Goal: Task Accomplishment & Management: Manage account settings

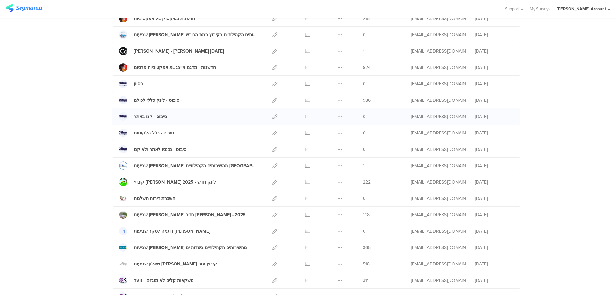
scroll to position [214, 0]
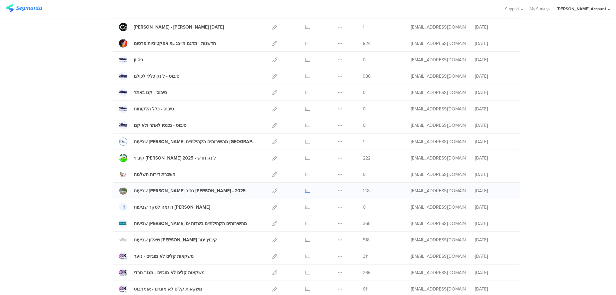
click at [306, 188] on icon at bounding box center [307, 190] width 5 height 5
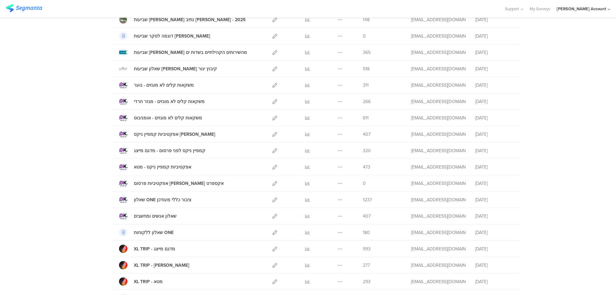
scroll to position [342, 0]
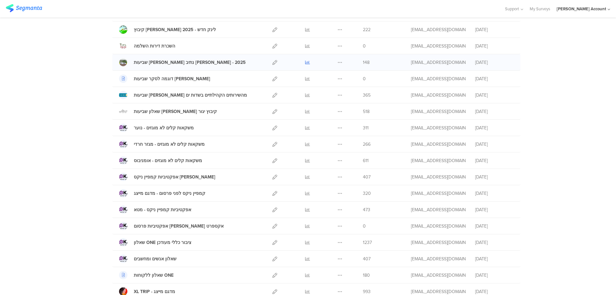
click at [306, 62] on icon at bounding box center [307, 62] width 5 height 5
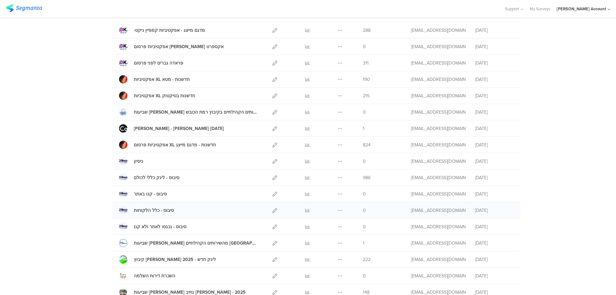
scroll to position [43, 0]
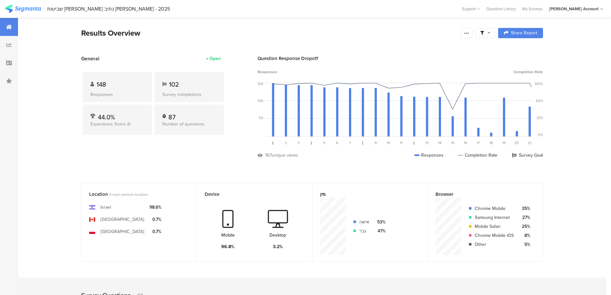
click at [490, 33] on icon at bounding box center [489, 32] width 3 height 4
click at [519, 51] on span at bounding box center [518, 50] width 10 height 5
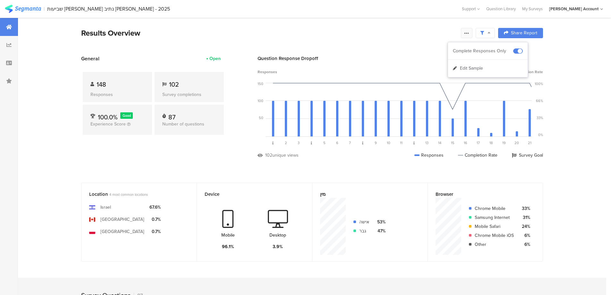
click at [468, 33] on icon at bounding box center [466, 32] width 5 height 5
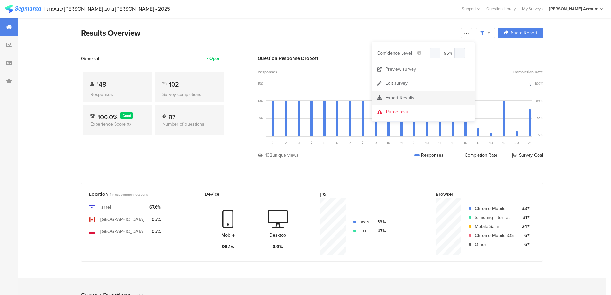
click at [405, 98] on span "Export Results" at bounding box center [400, 97] width 29 height 7
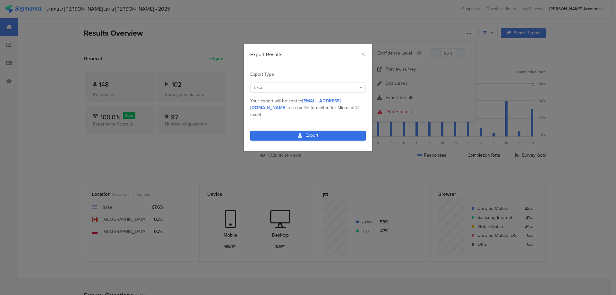
click at [318, 131] on link "Export" at bounding box center [307, 136] width 115 height 10
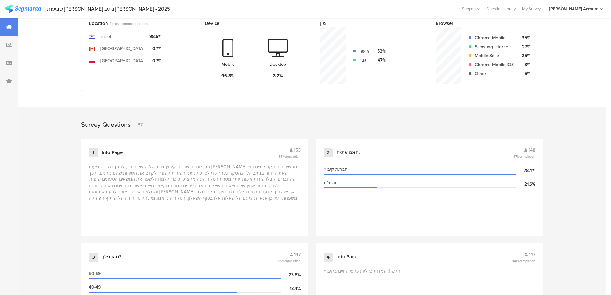
scroll to position [171, 0]
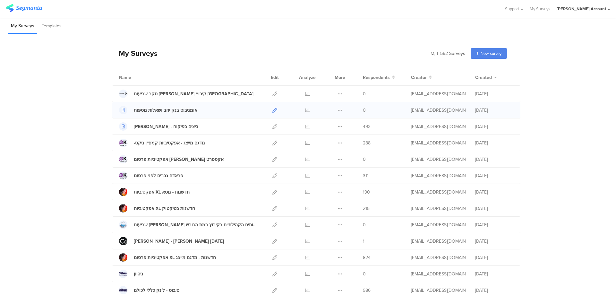
click at [272, 108] on icon at bounding box center [274, 110] width 5 height 5
click at [273, 110] on icon at bounding box center [274, 110] width 5 height 5
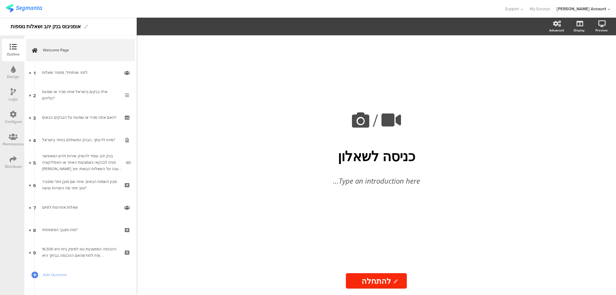
click at [11, 157] on icon at bounding box center [13, 159] width 7 height 7
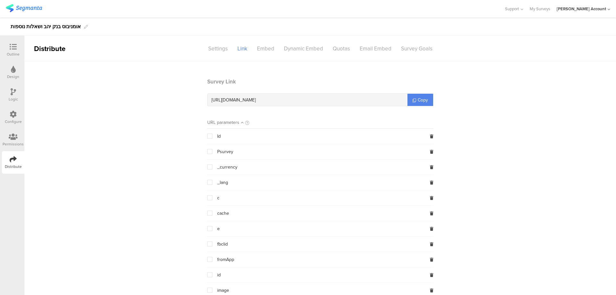
click at [256, 100] on span "https://surveys.segmanta.com/833d97" at bounding box center [233, 100] width 44 height 7
click at [256, 99] on span "https://surveys.segmanta.com/833d97" at bounding box center [233, 100] width 44 height 7
copy div "https://surveys.segmanta.com/833d97"
click at [14, 72] on icon at bounding box center [13, 69] width 5 height 7
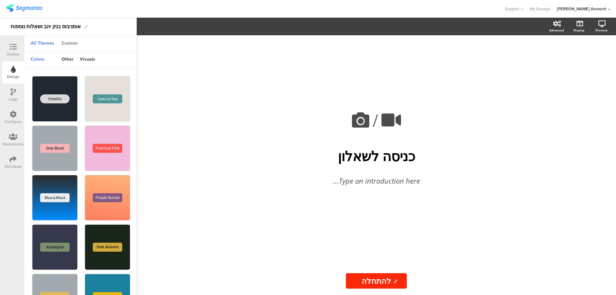
click at [67, 43] on div "Custom" at bounding box center [69, 43] width 22 height 11
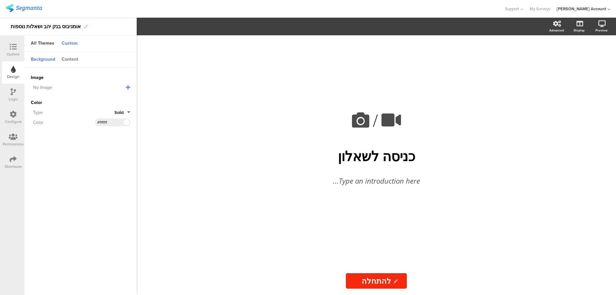
click at [71, 60] on div "Content" at bounding box center [69, 59] width 23 height 11
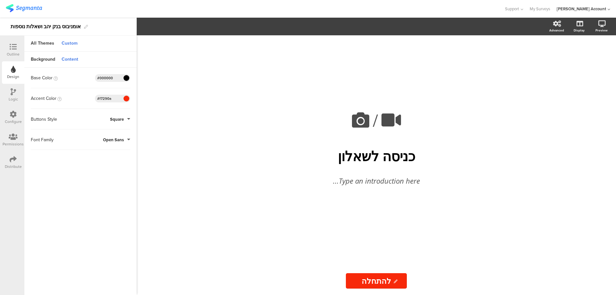
click at [129, 101] on div at bounding box center [126, 99] width 8 height 8
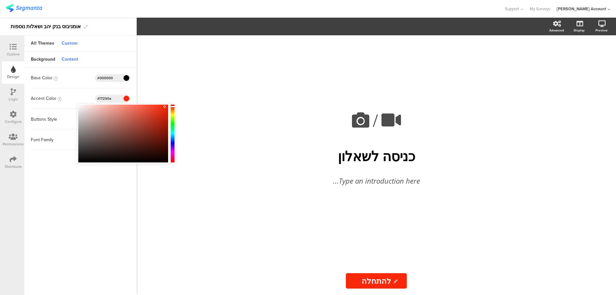
click at [172, 141] on div at bounding box center [173, 133] width 4 height 56
type input "#0a3df7"
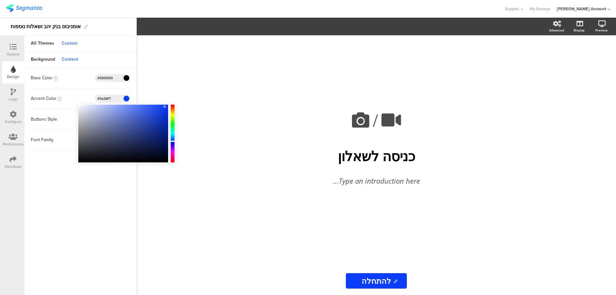
click at [172, 86] on div "/ כניסה לשאלון כניסה לשאלון Type an introduction here... להתחלה להתחלה" at bounding box center [376, 164] width 479 height 259
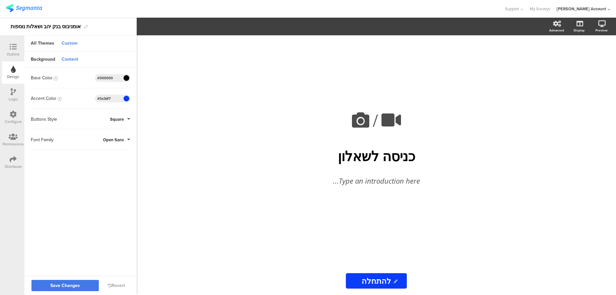
click at [64, 285] on span "Save Changes" at bounding box center [65, 285] width 30 height 0
click at [9, 44] on div at bounding box center [13, 47] width 13 height 8
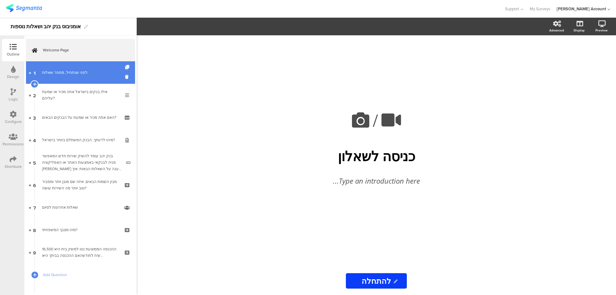
click at [78, 72] on div "לפני שנתחיל, מספר שאלות:" at bounding box center [80, 72] width 77 height 6
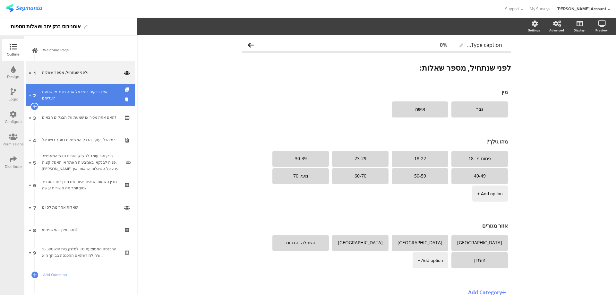
click at [86, 94] on div "אילו בנקים בישראל אתה מכיר או שמעת עליהם?" at bounding box center [80, 95] width 77 height 13
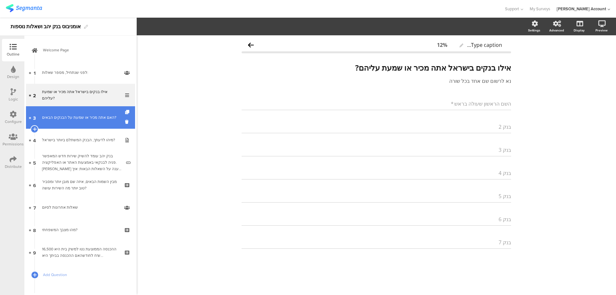
click at [87, 114] on link "3 האם אתה מכיר או שמעת על הבנקים הבאים?" at bounding box center [80, 117] width 109 height 22
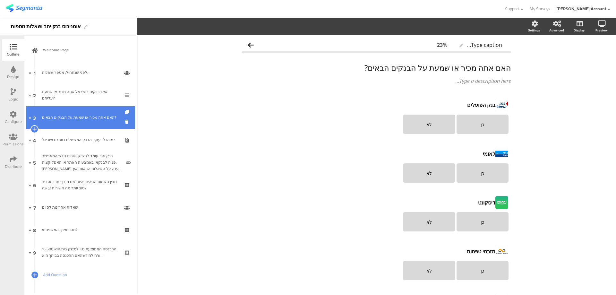
scroll to position [43, 0]
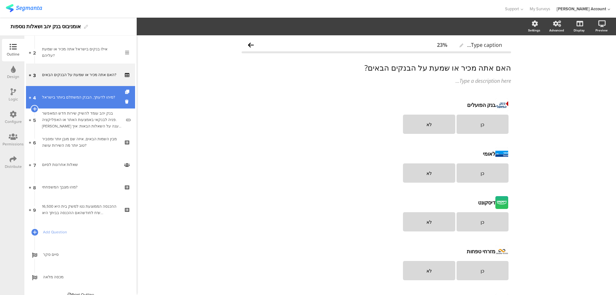
click at [106, 95] on div "מיהו לדעתך, הבנק המשתלם ביותר בישראל?" at bounding box center [80, 97] width 77 height 6
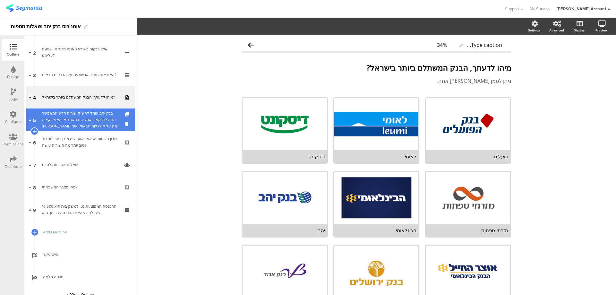
click at [109, 124] on div "בנק יהב עומד להשיק שירות חדש המאפשר פניה לבנקאי באמצעות האתר או האפליקציה. [PER…" at bounding box center [81, 119] width 79 height 19
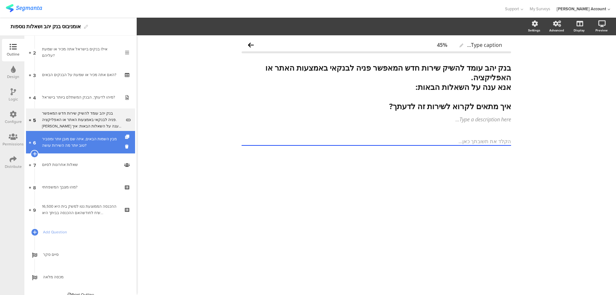
click at [111, 139] on div "מבין השמות הבאים, איזה שם מובן יותר ומסביר טוב יותר מה השירות עושה?" at bounding box center [80, 142] width 77 height 13
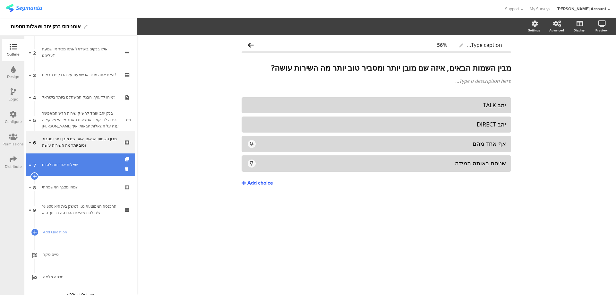
click at [86, 158] on link "7 שאלות אחרונות לסיום" at bounding box center [80, 164] width 109 height 22
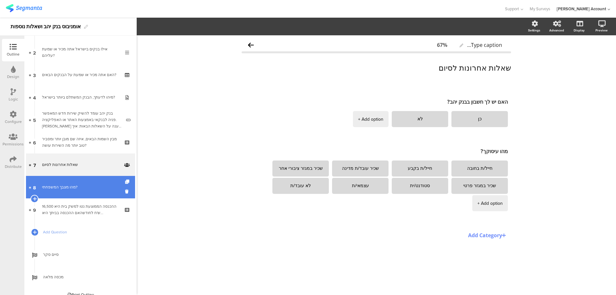
click at [86, 188] on div "מהו מצבך המשפחתי?" at bounding box center [80, 187] width 77 height 6
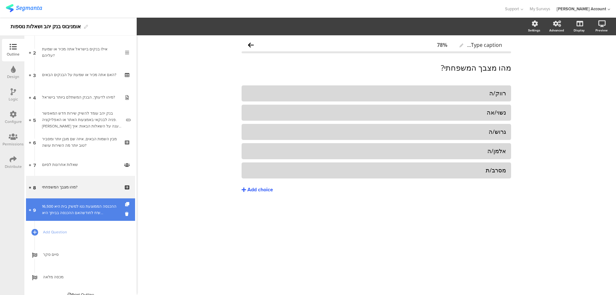
click at [86, 207] on div "ההכנסה הממוצעת נטו למשק בית היא 16,500 ש'ח לחודשהאם ההכנסה בביתך היא..." at bounding box center [80, 209] width 77 height 13
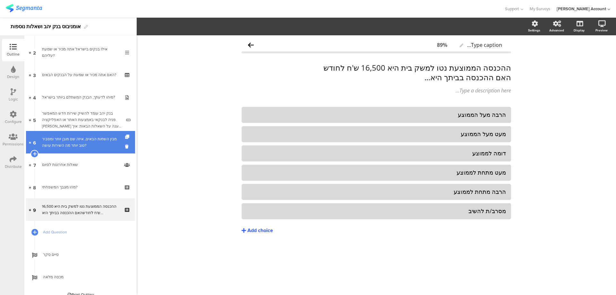
click at [80, 142] on div "מבין השמות הבאים, איזה שם מובן יותר ומסביר טוב יותר מה השירות עושה?" at bounding box center [80, 142] width 77 height 13
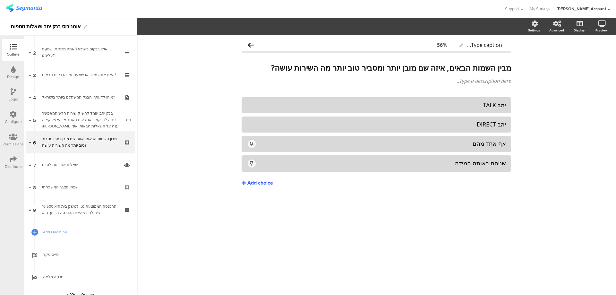
click at [17, 161] on div "Distribute" at bounding box center [13, 162] width 22 height 22
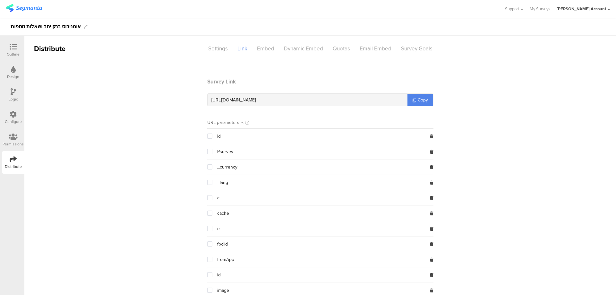
click at [337, 46] on div "Quotas" at bounding box center [341, 48] width 27 height 11
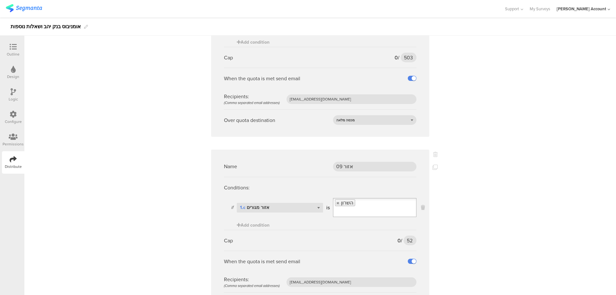
scroll to position [855, 0]
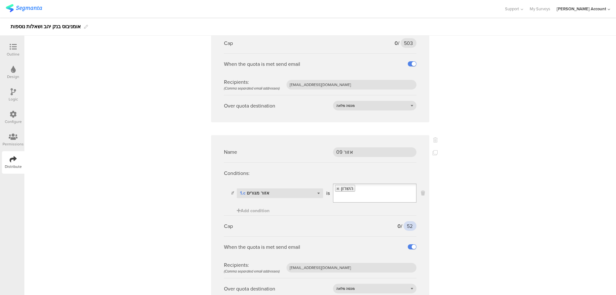
click at [407, 221] on input "52" at bounding box center [409, 226] width 13 height 10
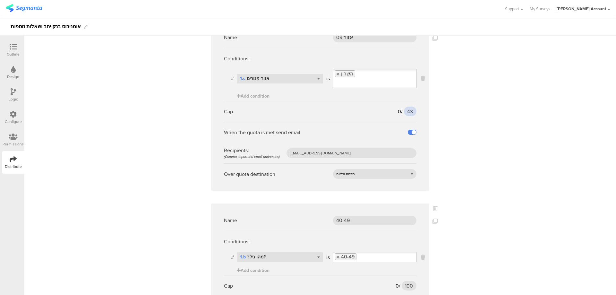
scroll to position [1026, 0]
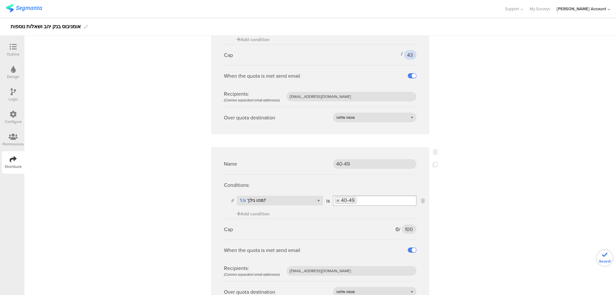
type input "43"
click at [404, 224] on input "100" at bounding box center [409, 229] width 15 height 10
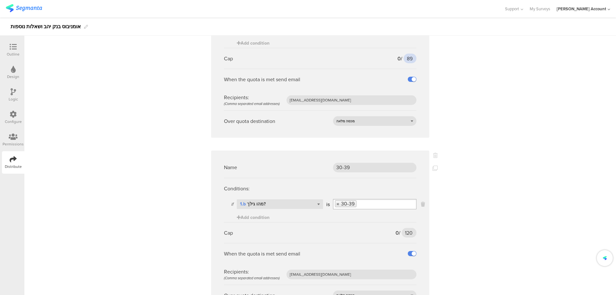
scroll to position [1197, 0]
type input "89"
click at [407, 227] on input "120" at bounding box center [409, 232] width 15 height 10
drag, startPoint x: 407, startPoint y: 213, endPoint x: 403, endPoint y: 212, distance: 3.2
click at [407, 227] on input "120" at bounding box center [409, 232] width 15 height 10
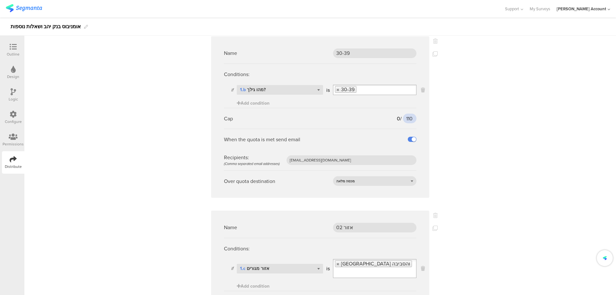
scroll to position [1326, 0]
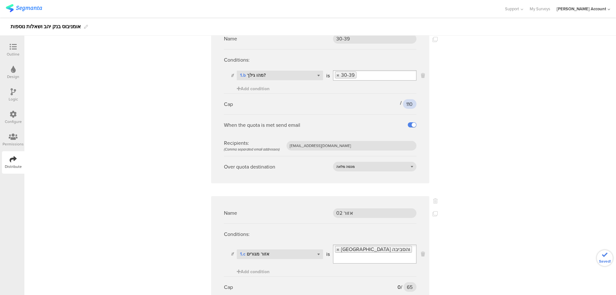
type input "110"
click at [408, 282] on input "65" at bounding box center [409, 287] width 13 height 10
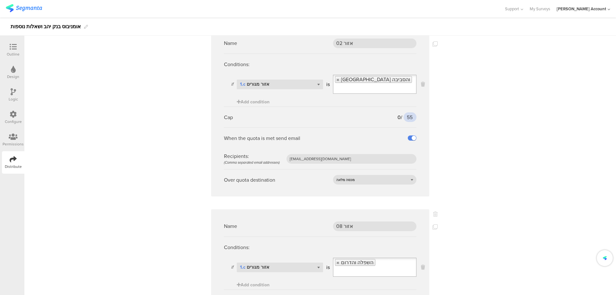
scroll to position [1497, 0]
type input "55"
click at [404, 293] on input "118" at bounding box center [409, 298] width 13 height 10
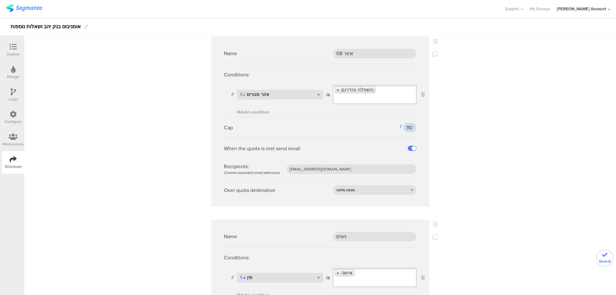
scroll to position [1710, 0]
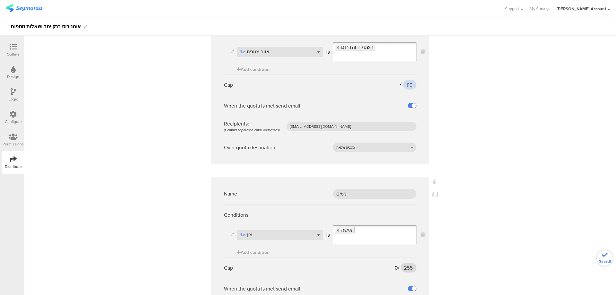
type input "110"
click at [404, 263] on input "255" at bounding box center [409, 268] width 16 height 10
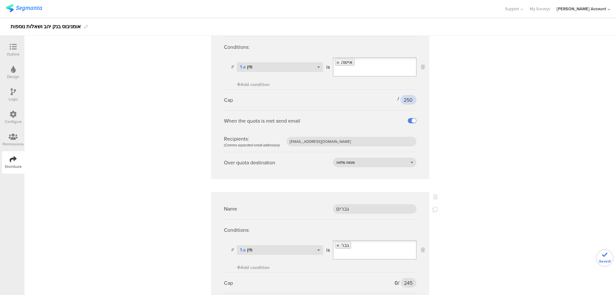
scroll to position [1882, 0]
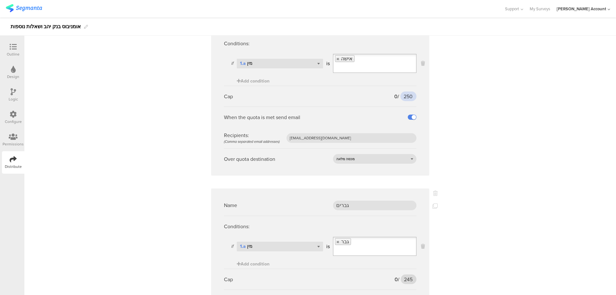
type input "250"
click at [403, 274] on input "245" at bounding box center [409, 279] width 16 height 10
type input "248"
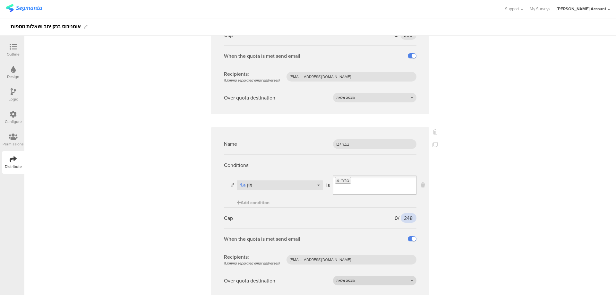
scroll to position [1944, 0]
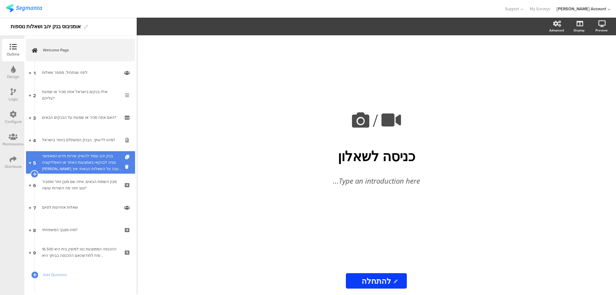
click at [110, 163] on div "בנק יהב עומד להשיק שירות חדש המאפשר פניה לבנקאי באמצעות האתר או האפליקציה. [PER…" at bounding box center [81, 162] width 79 height 19
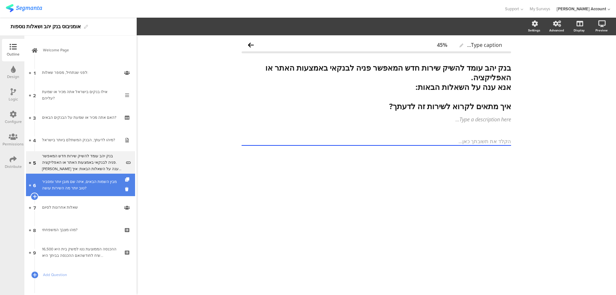
click at [109, 182] on div "מבין השמות הבאים, איזה שם מובן יותר ומסביר טוב יותר מה השירות עושה?" at bounding box center [80, 184] width 77 height 13
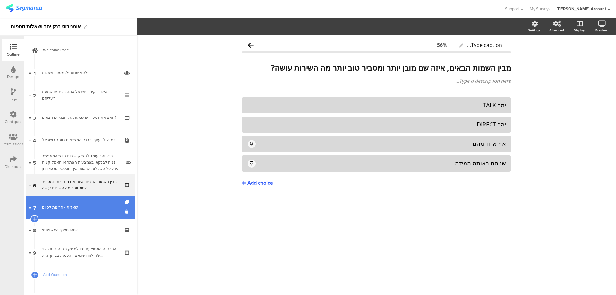
click at [97, 203] on link "7 שאלות אחרונות לסיום" at bounding box center [80, 207] width 109 height 22
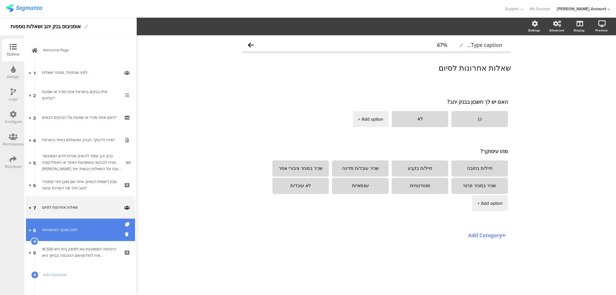
click at [75, 229] on div "מהו מצבך המשפחתי?" at bounding box center [80, 229] width 77 height 6
